Goal: Navigation & Orientation: Understand site structure

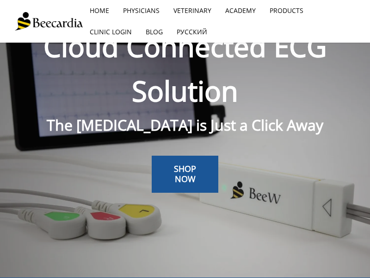
scroll to position [43, 0]
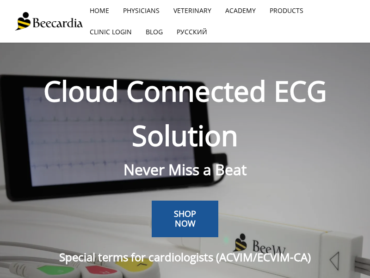
scroll to position [43, 0]
